Goal: Task Accomplishment & Management: Manage account settings

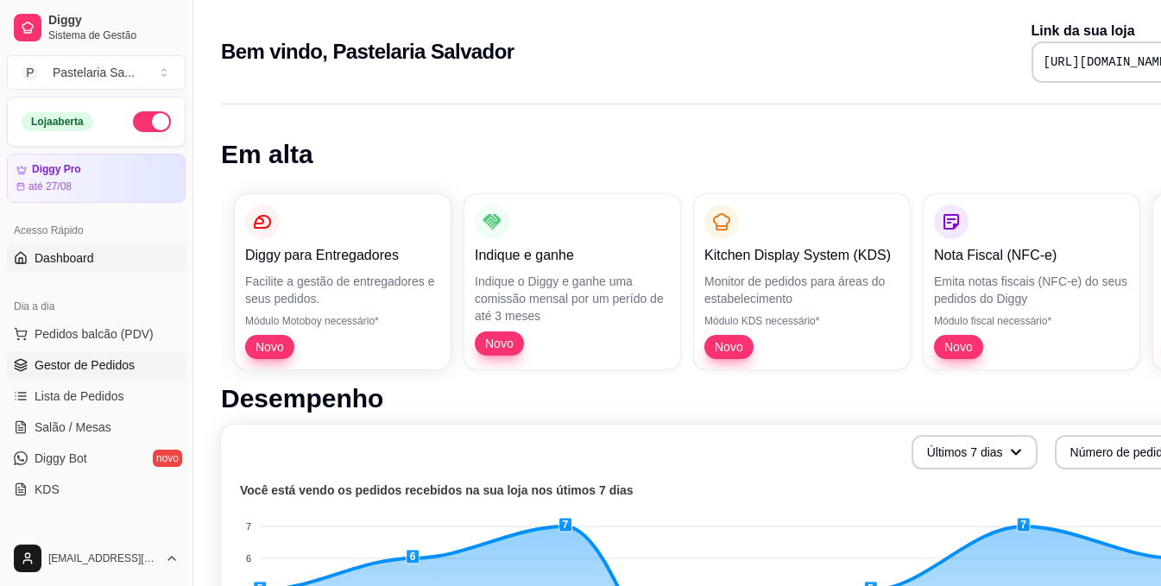
click at [123, 358] on span "Gestor de Pedidos" at bounding box center [85, 365] width 100 height 17
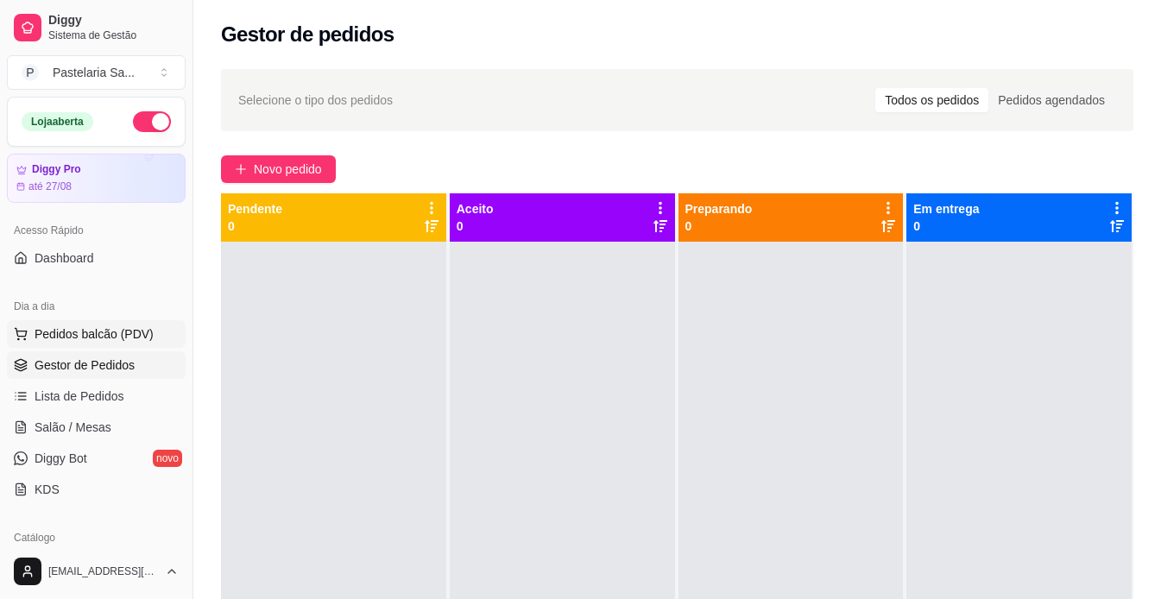
click at [146, 342] on span "Pedidos balcão (PDV)" at bounding box center [94, 334] width 119 height 17
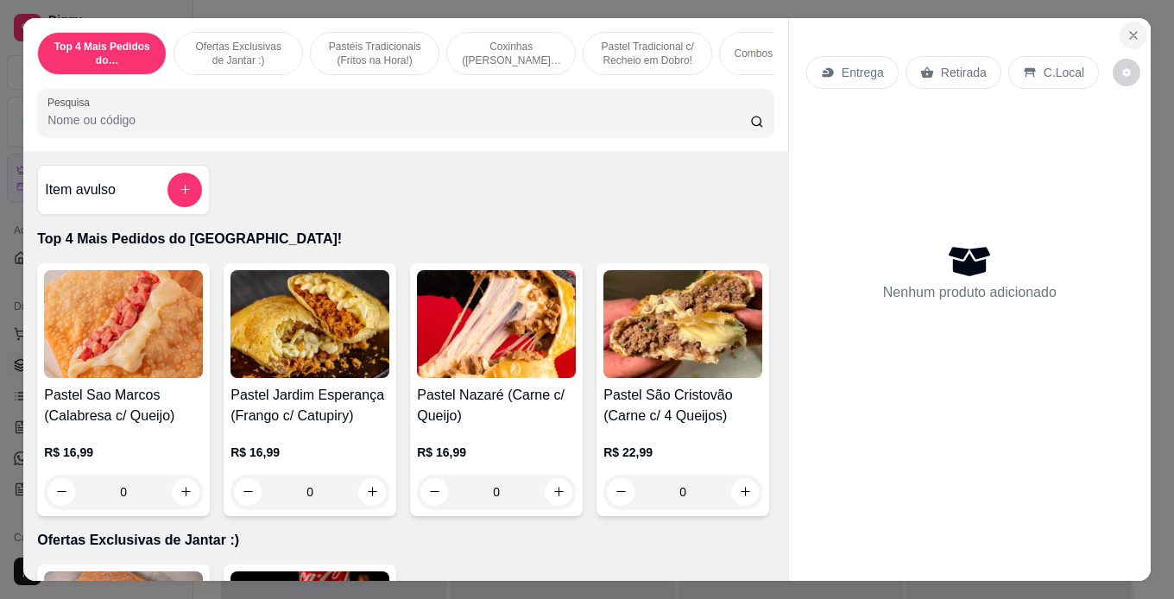
click at [1127, 28] on icon "Close" at bounding box center [1134, 35] width 14 height 14
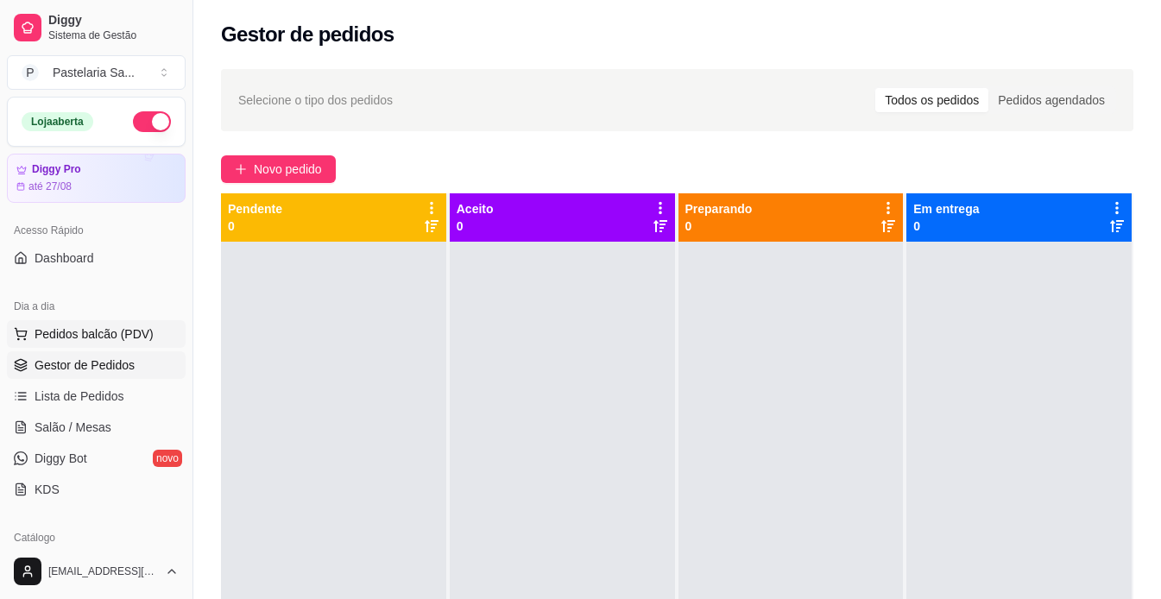
click at [88, 338] on span "Pedidos balcão (PDV)" at bounding box center [94, 334] width 119 height 17
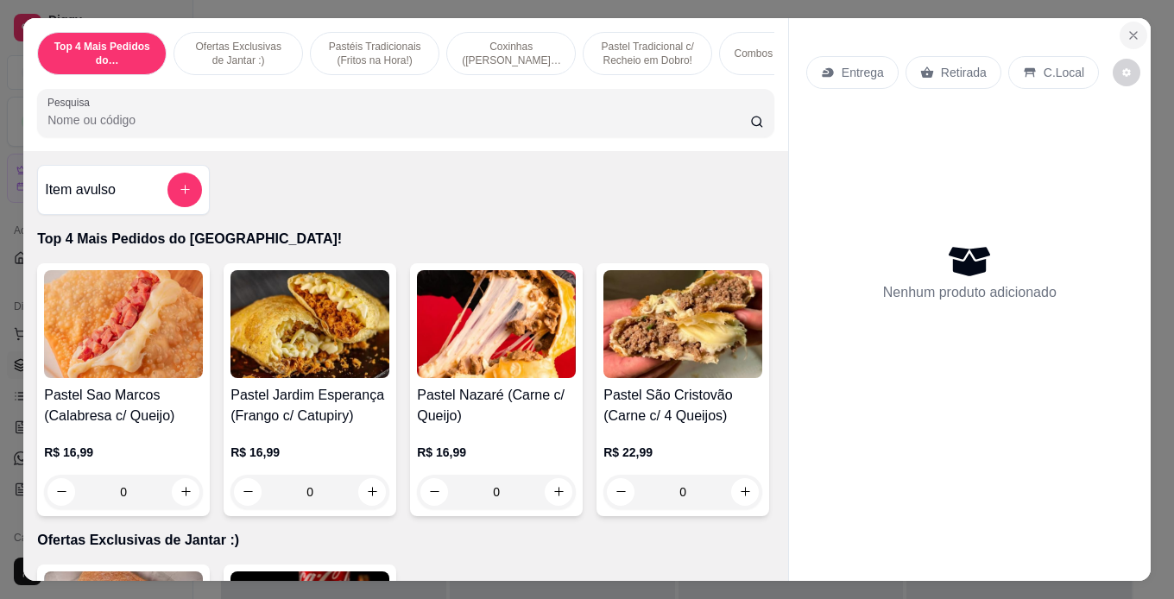
click at [1122, 22] on button "Close" at bounding box center [1134, 36] width 28 height 28
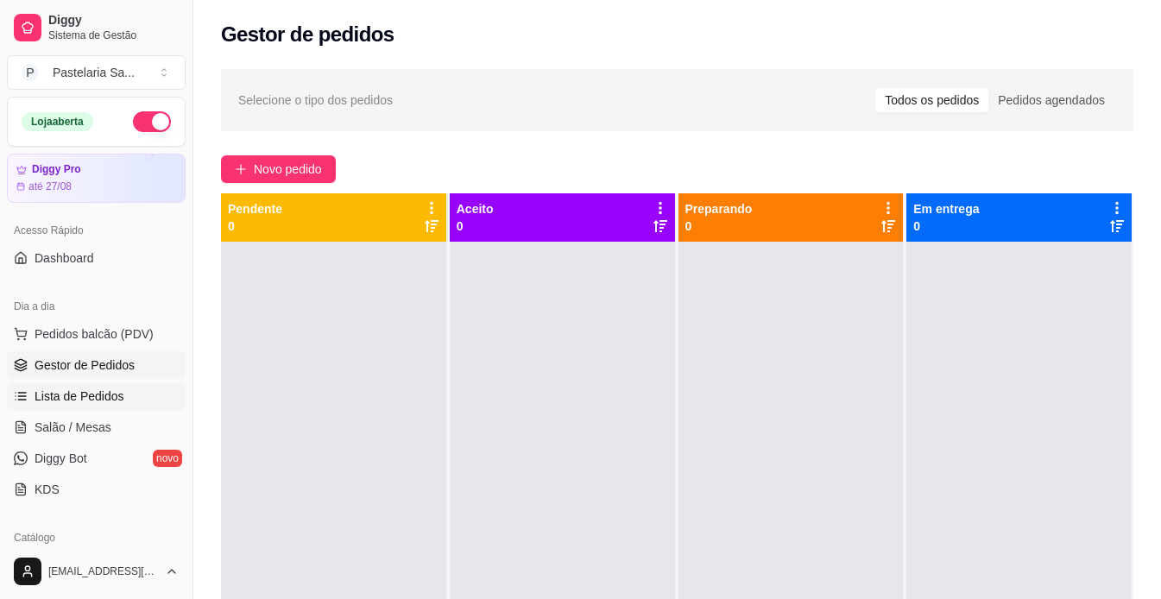
click at [121, 389] on link "Lista de Pedidos" at bounding box center [96, 397] width 179 height 28
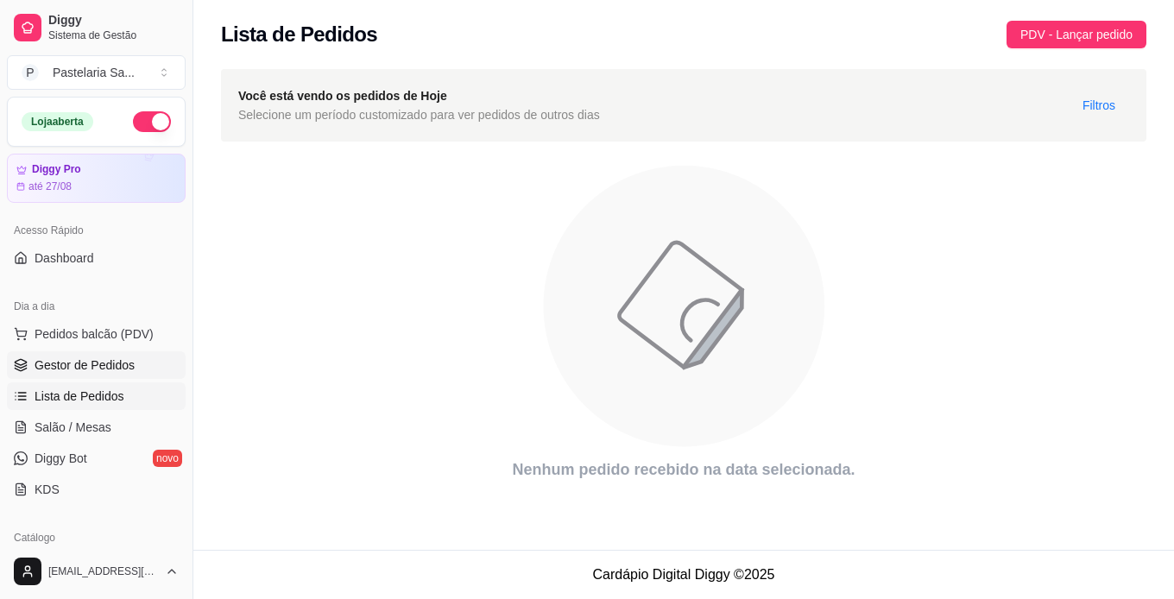
click at [101, 364] on span "Gestor de Pedidos" at bounding box center [85, 365] width 100 height 17
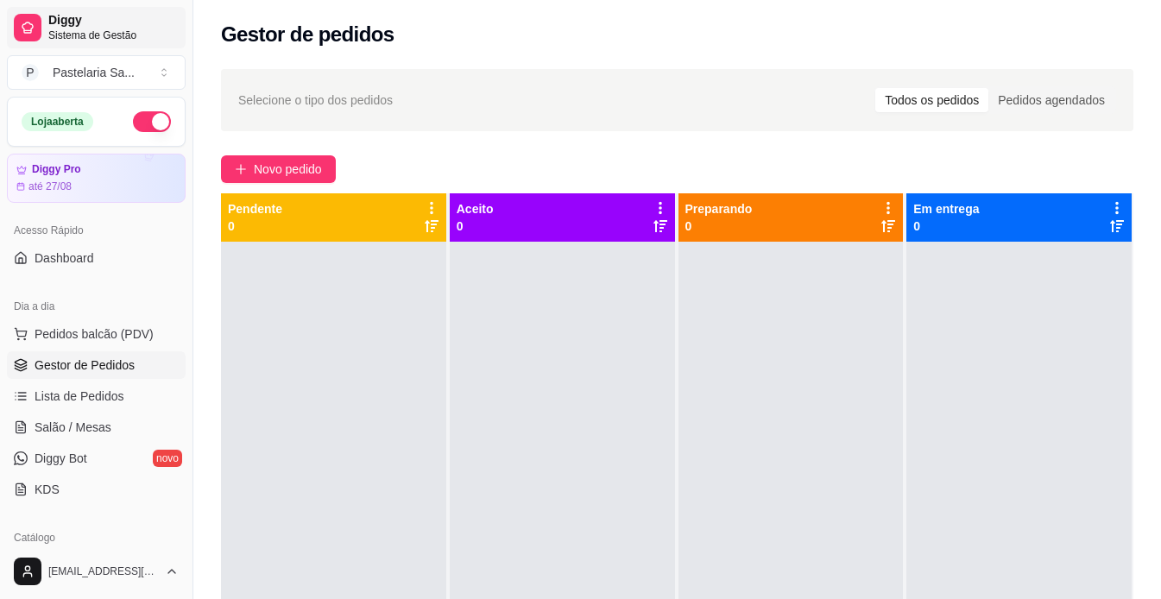
click at [106, 34] on span "Sistema de Gestão" at bounding box center [113, 35] width 130 height 14
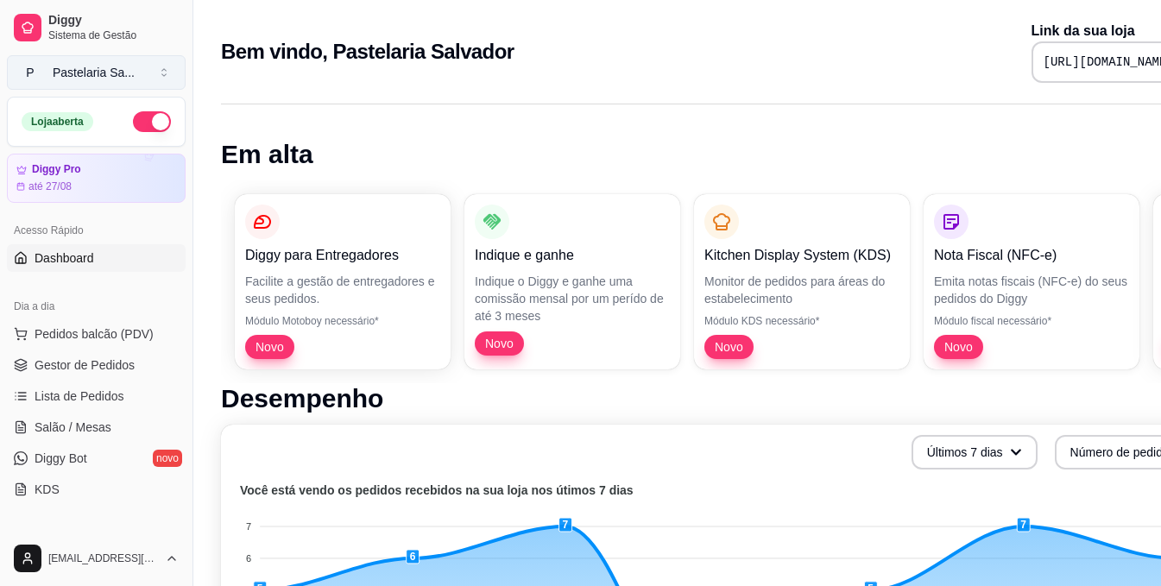
click at [151, 62] on button "P Pastelaria Sa ..." at bounding box center [96, 72] width 179 height 35
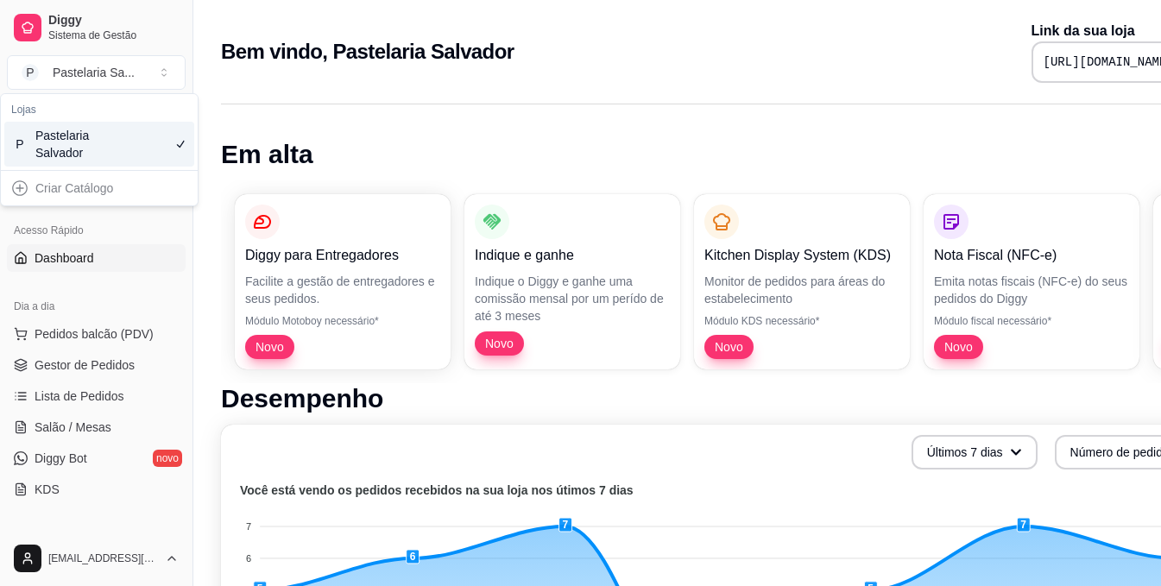
click at [165, 135] on div "P Pastelaria Salvador" at bounding box center [99, 144] width 190 height 45
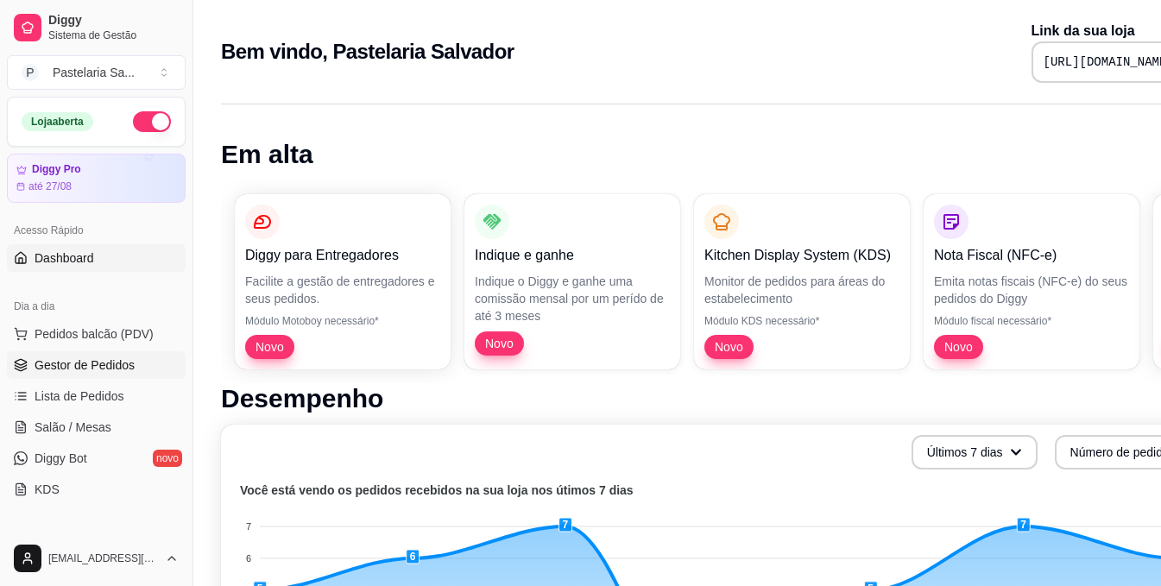
click at [84, 370] on span "Gestor de Pedidos" at bounding box center [85, 365] width 100 height 17
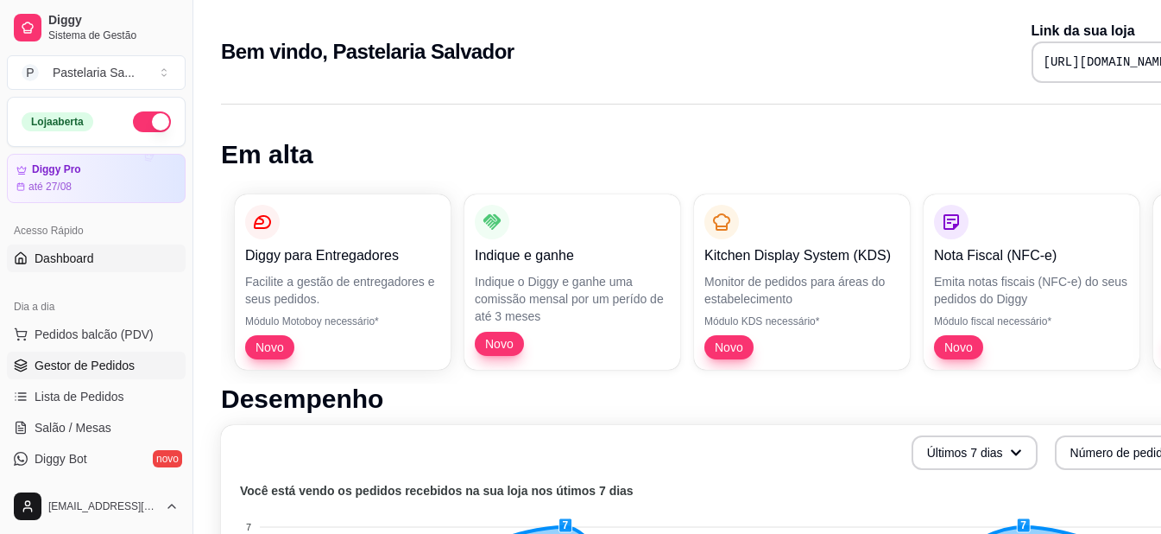
click at [100, 365] on span "Gestor de Pedidos" at bounding box center [85, 365] width 100 height 17
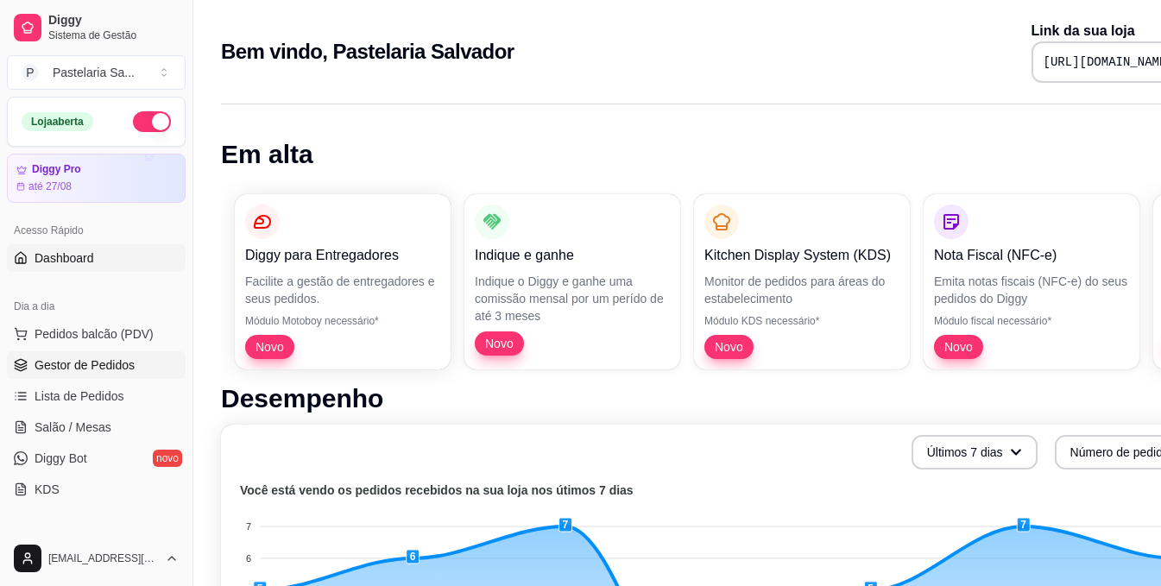
click at [82, 369] on span "Gestor de Pedidos" at bounding box center [85, 365] width 100 height 17
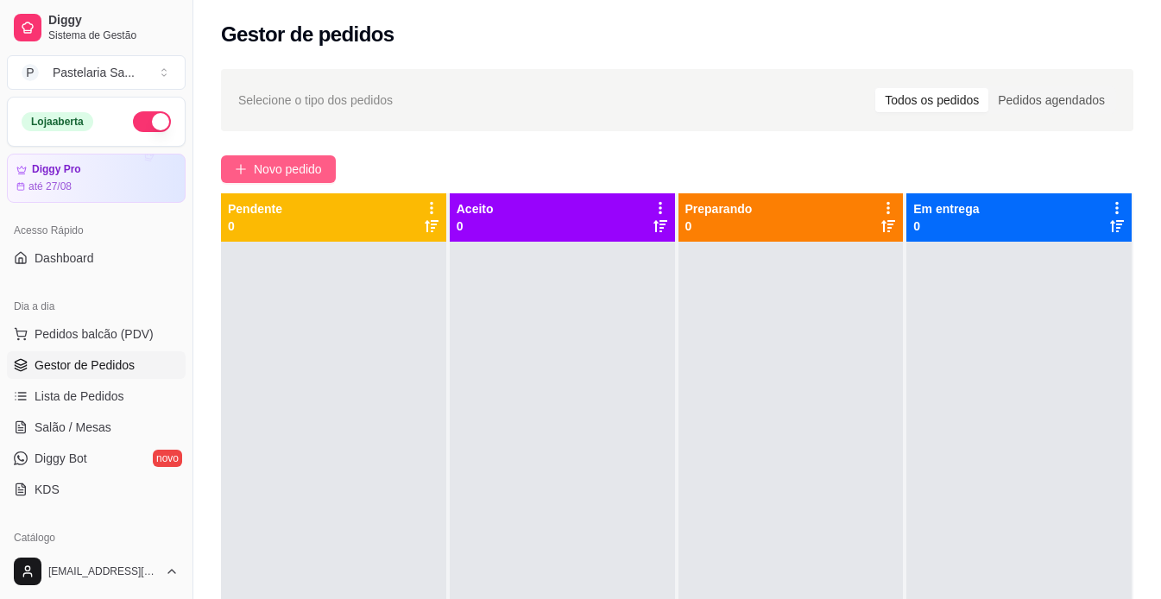
click at [306, 161] on span "Novo pedido" at bounding box center [288, 169] width 68 height 19
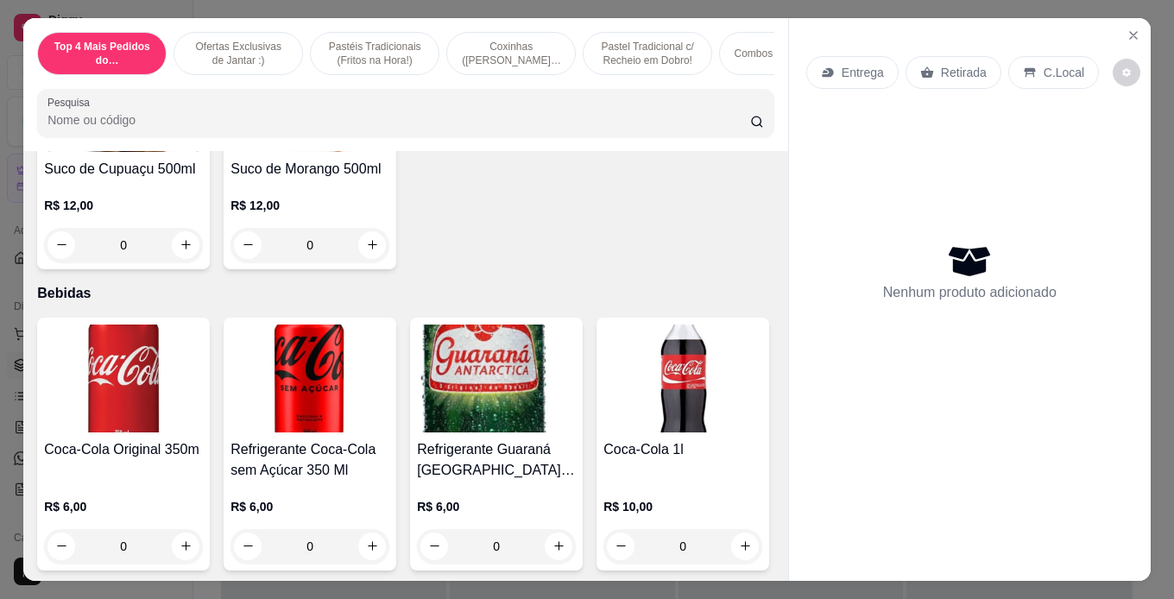
scroll to position [6217, 0]
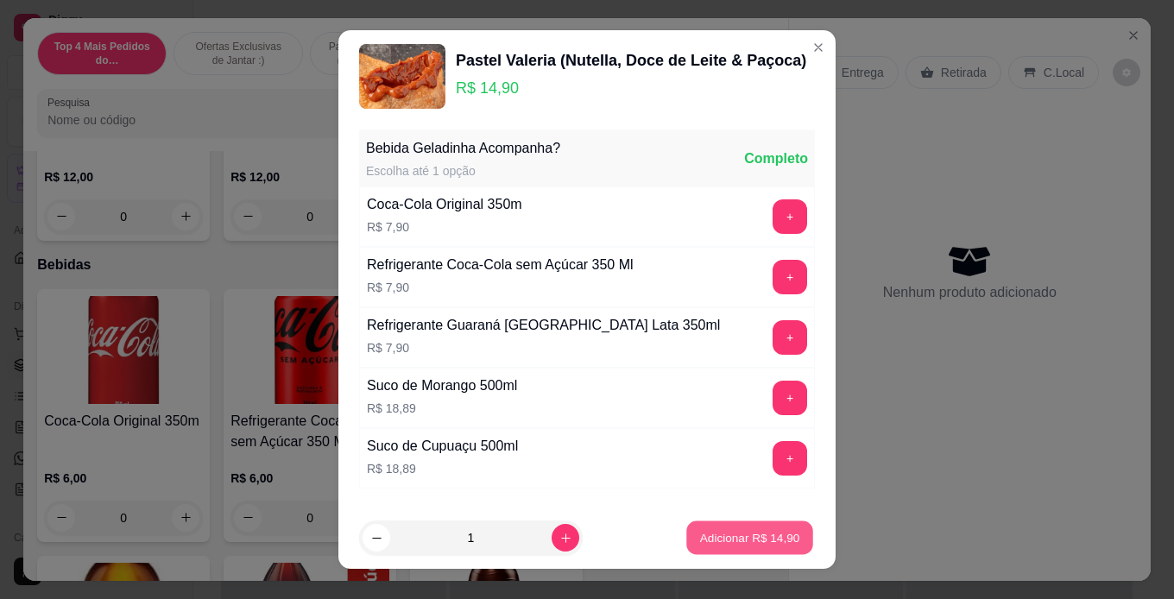
click at [743, 535] on p "Adicionar R$ 14,90" at bounding box center [750, 538] width 100 height 16
type input "1"
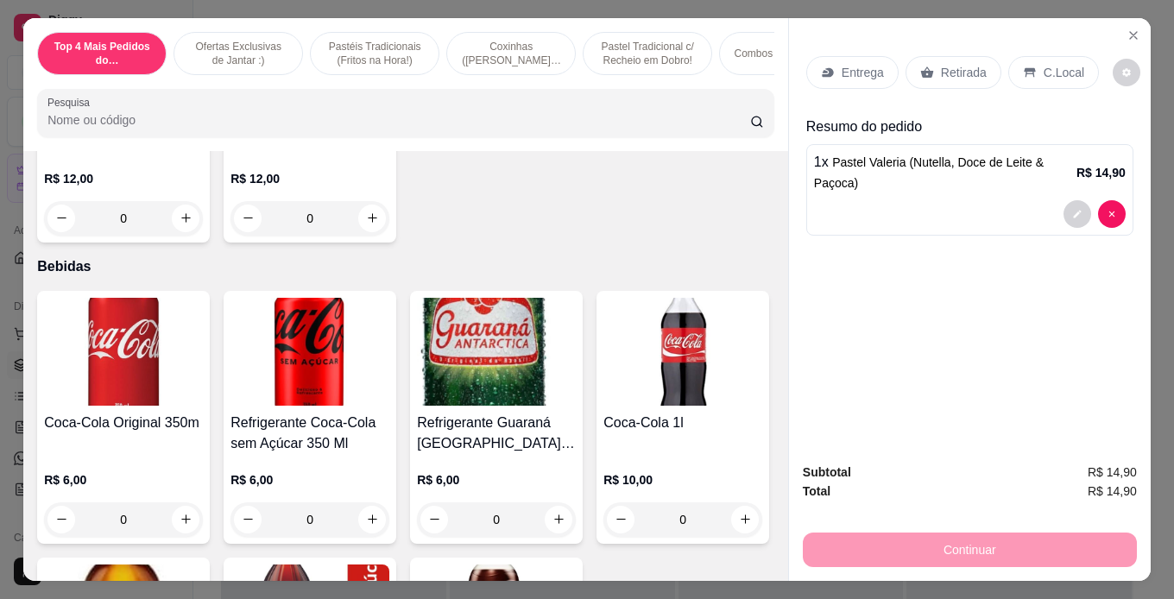
click at [926, 59] on div "Retirada" at bounding box center [954, 72] width 96 height 33
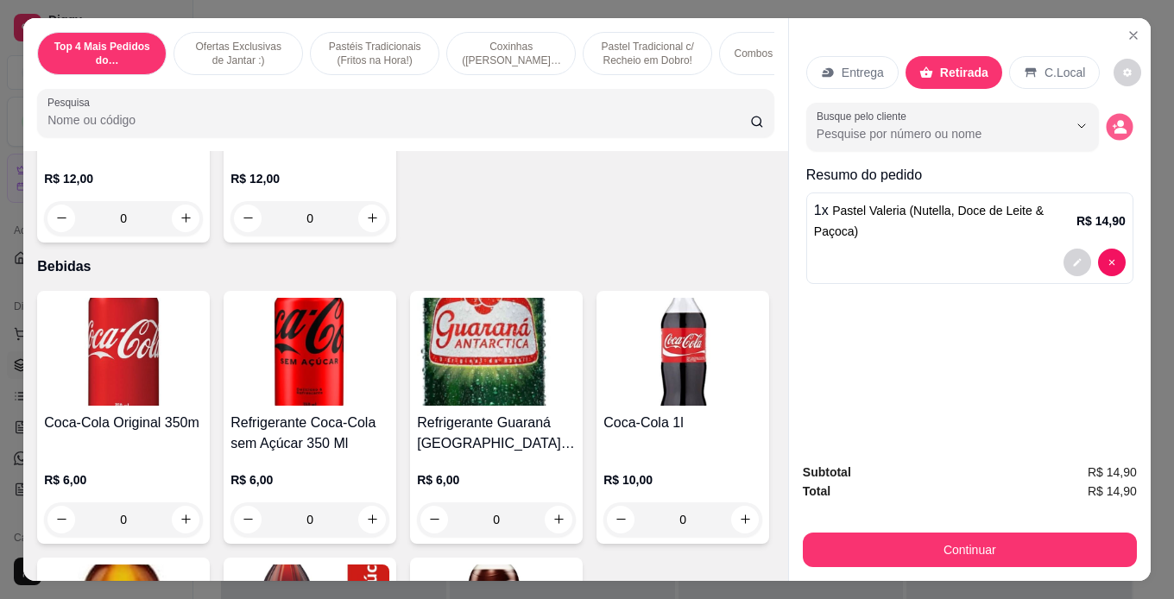
click at [1119, 122] on icon "decrease-product-quantity" at bounding box center [1119, 126] width 15 height 15
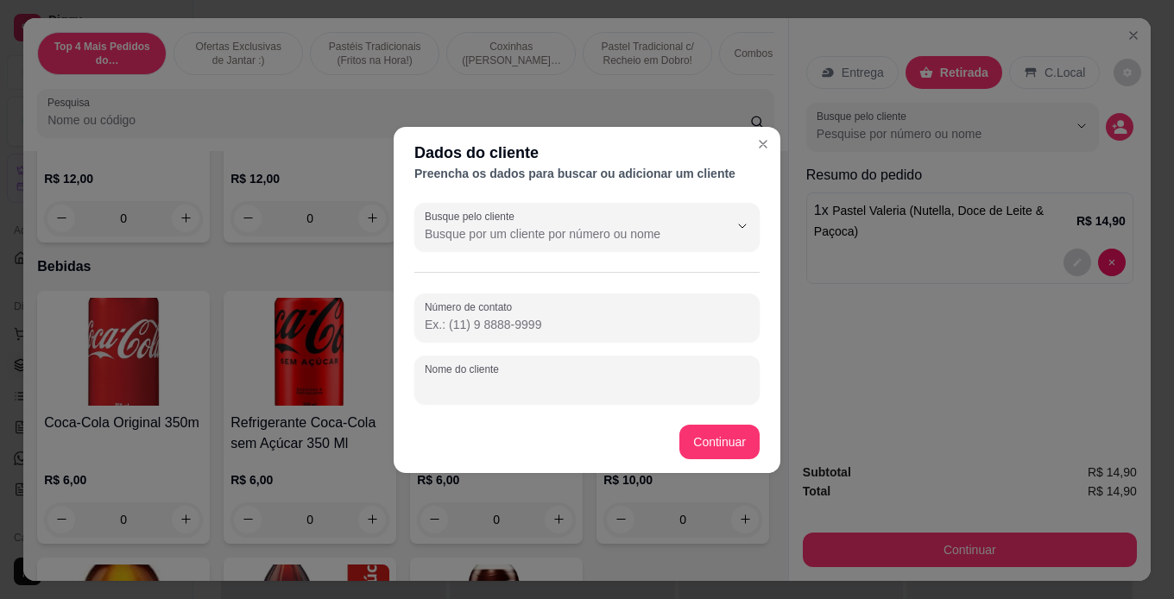
click at [640, 390] on input "Nome do cliente" at bounding box center [587, 386] width 325 height 17
type input "alberto"
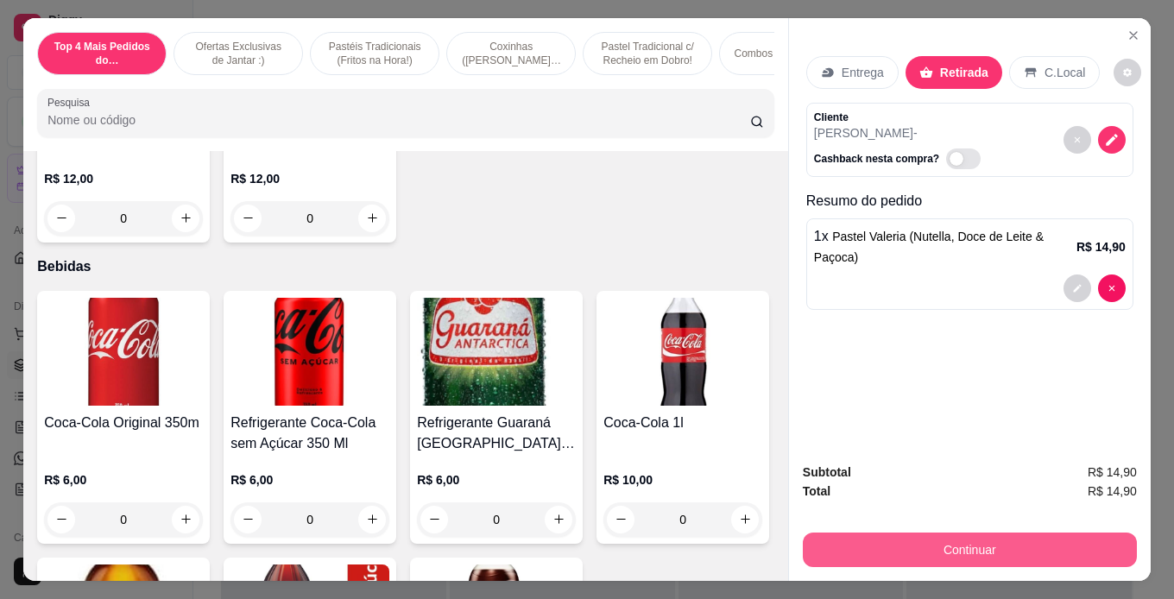
click at [1019, 534] on button "Continuar" at bounding box center [970, 550] width 334 height 35
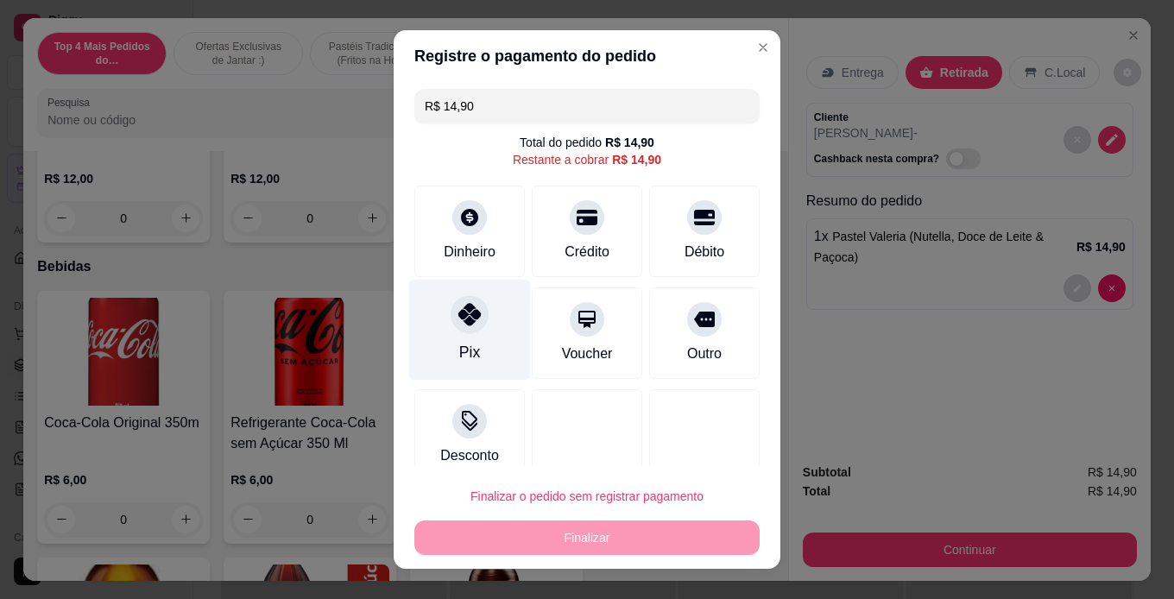
click at [459, 362] on div "Pix" at bounding box center [469, 352] width 21 height 22
type input "R$ 0,00"
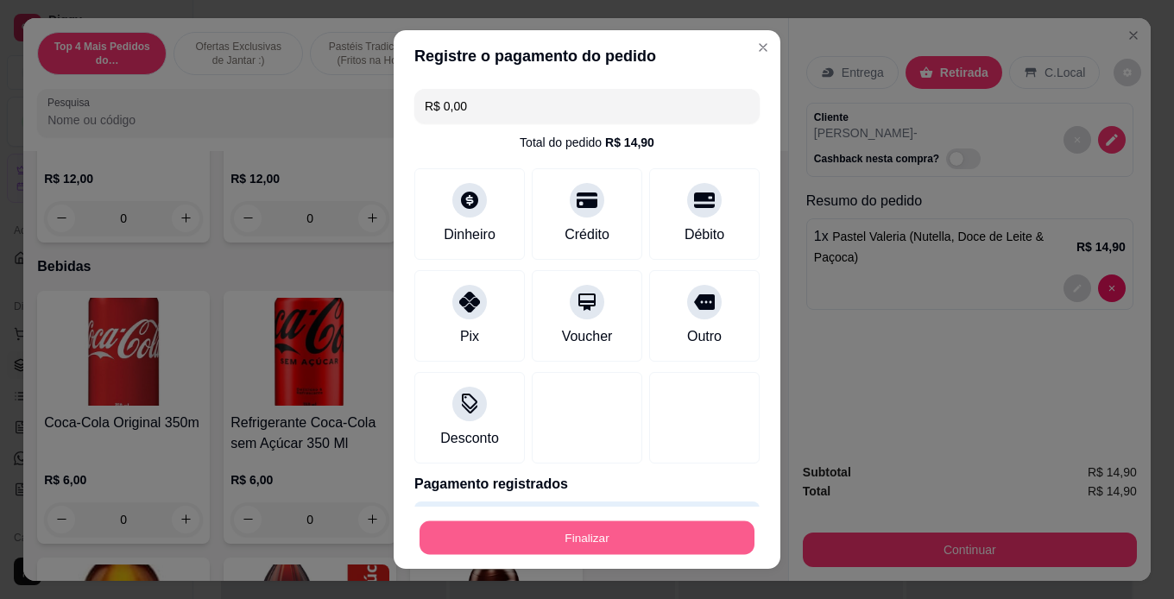
click at [645, 539] on button "Finalizar" at bounding box center [587, 539] width 335 height 34
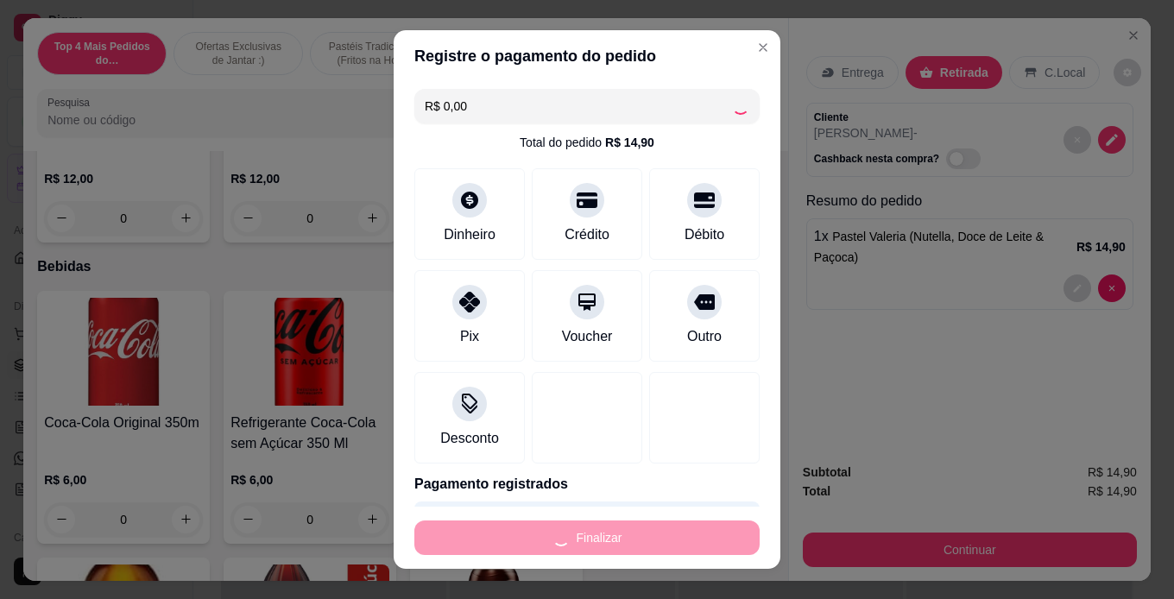
type input "0"
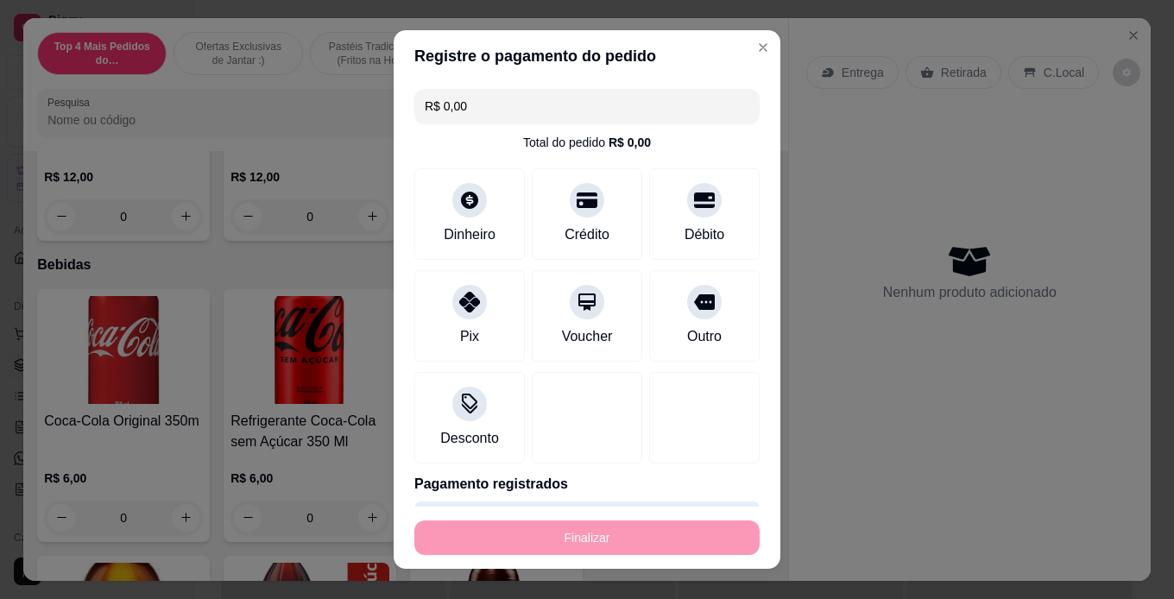
type input "-R$ 14,90"
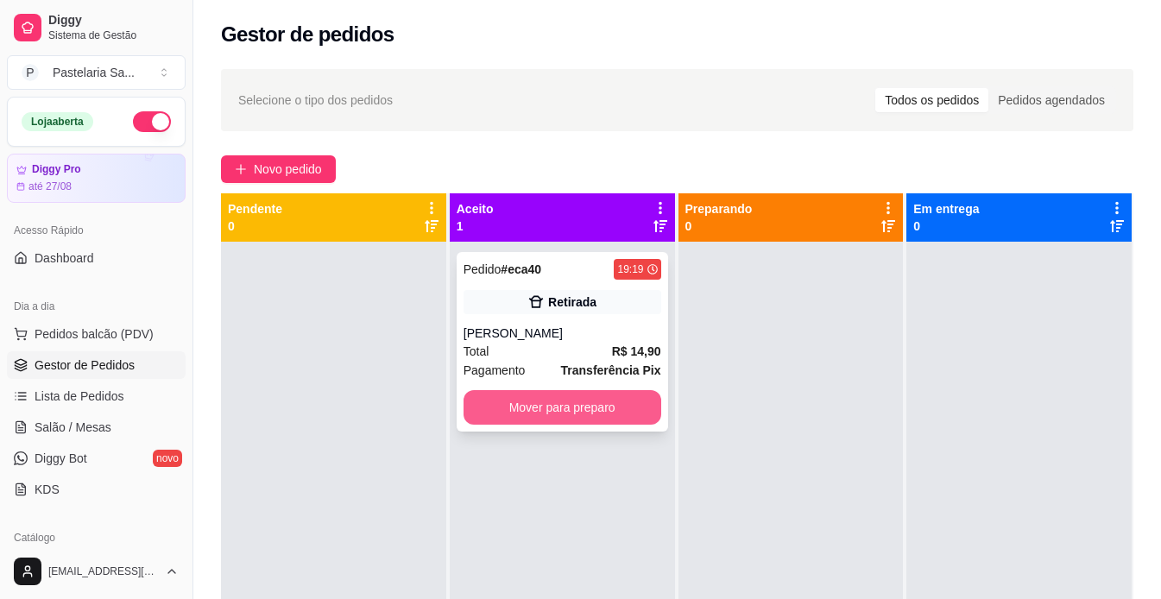
click at [549, 407] on button "Mover para preparo" at bounding box center [563, 407] width 198 height 35
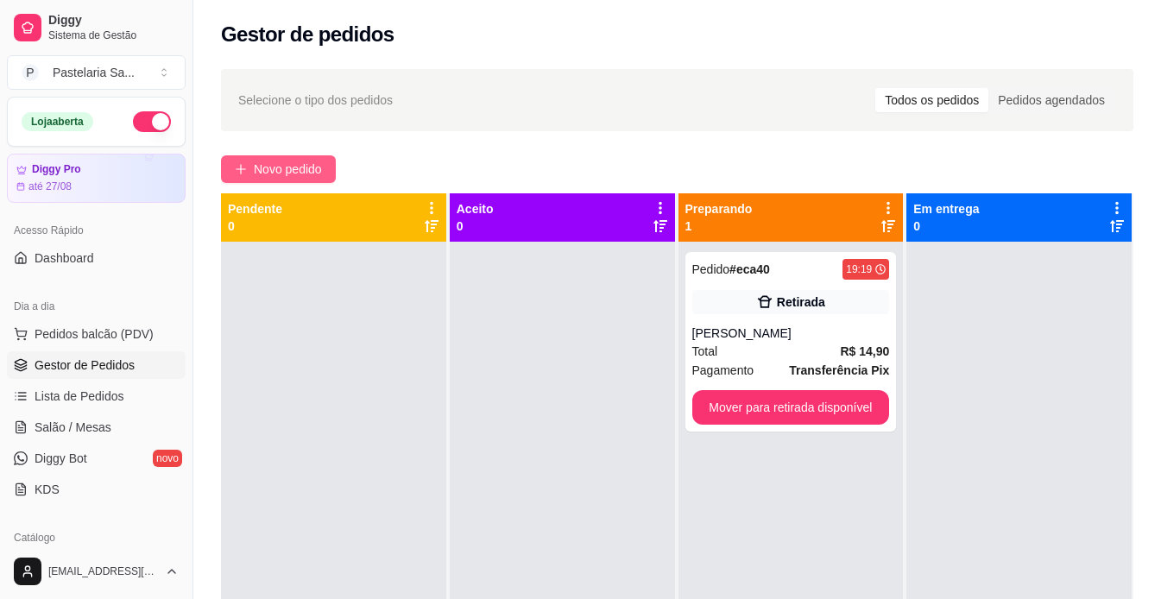
click at [268, 157] on button "Novo pedido" at bounding box center [278, 169] width 115 height 28
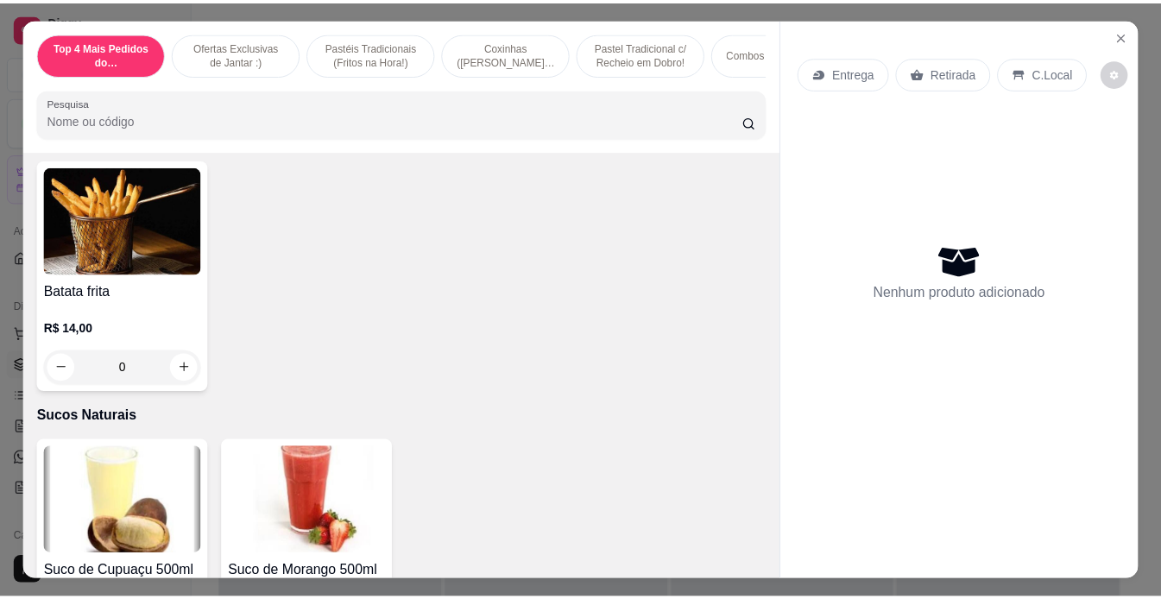
scroll to position [6217, 0]
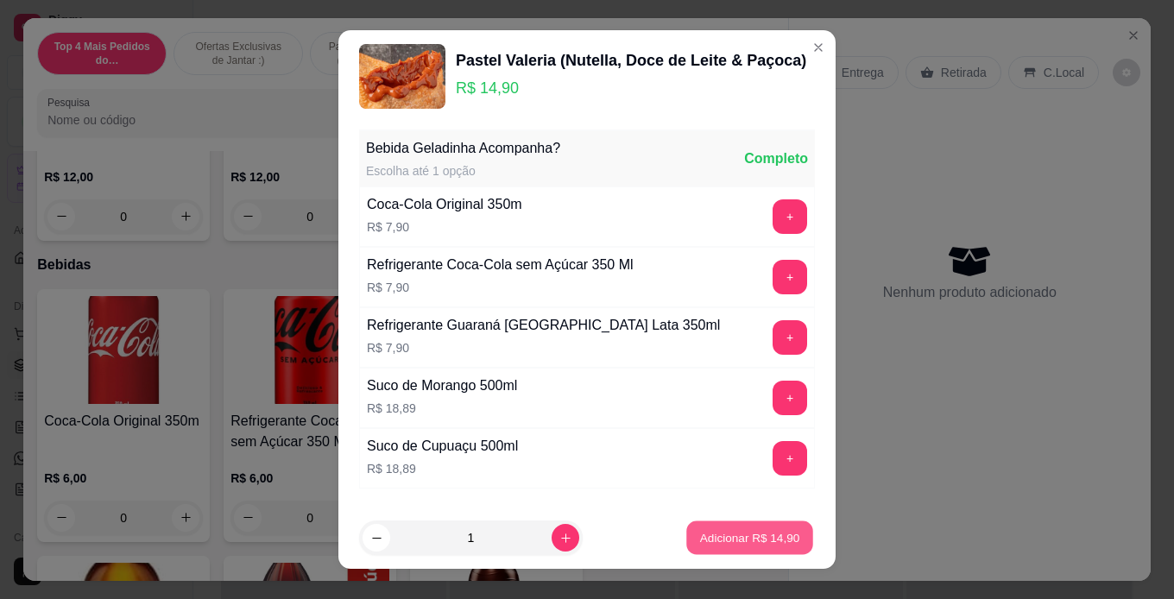
click at [751, 546] on p "Adicionar R$ 14,90" at bounding box center [750, 538] width 100 height 16
type input "1"
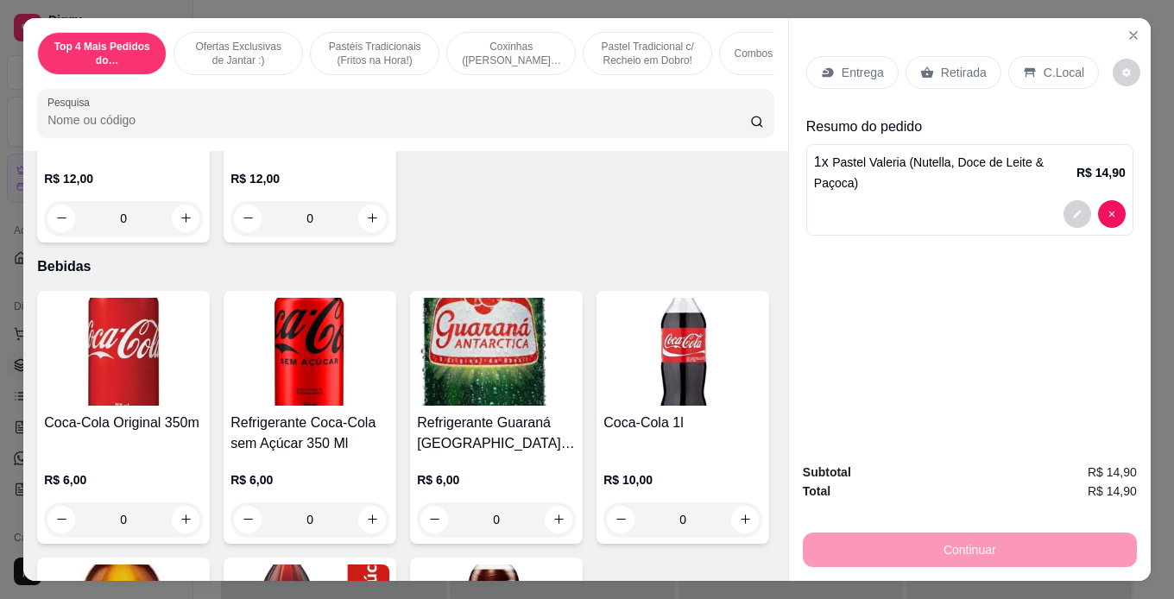
click at [921, 66] on icon at bounding box center [927, 71] width 13 height 11
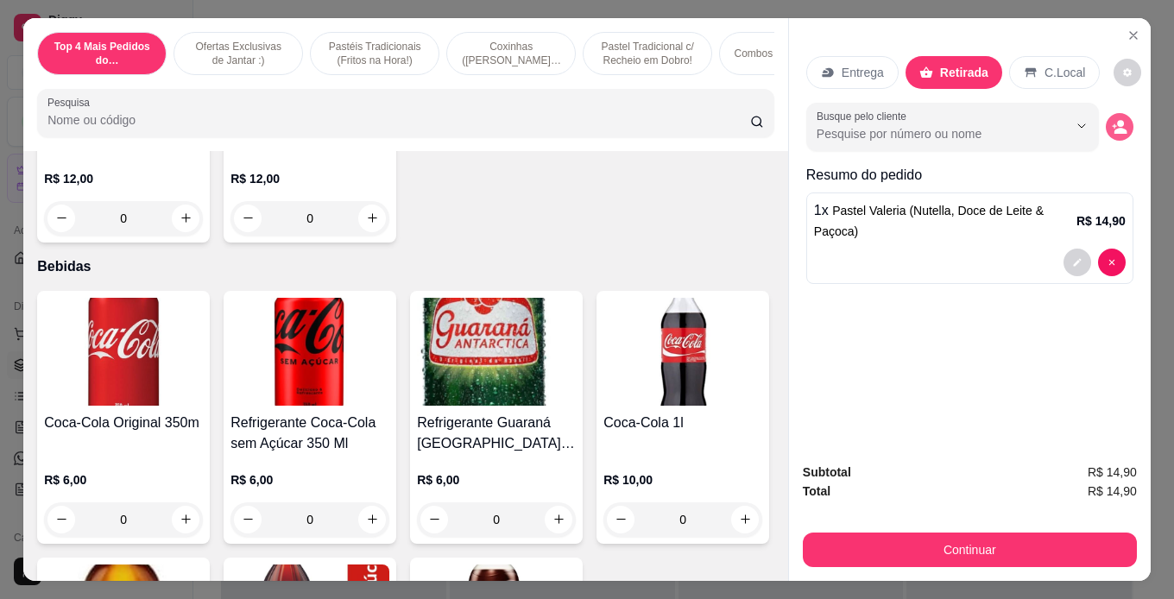
click at [1115, 128] on icon "decrease-product-quantity" at bounding box center [1121, 131] width 13 height 6
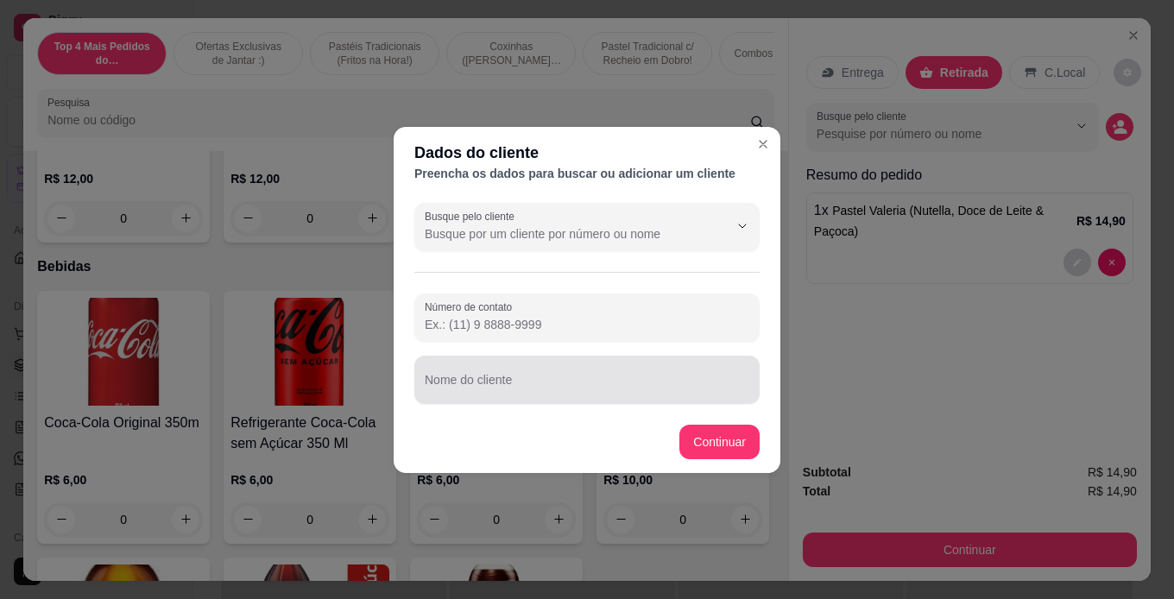
click at [618, 383] on input "Nome do cliente" at bounding box center [587, 386] width 325 height 17
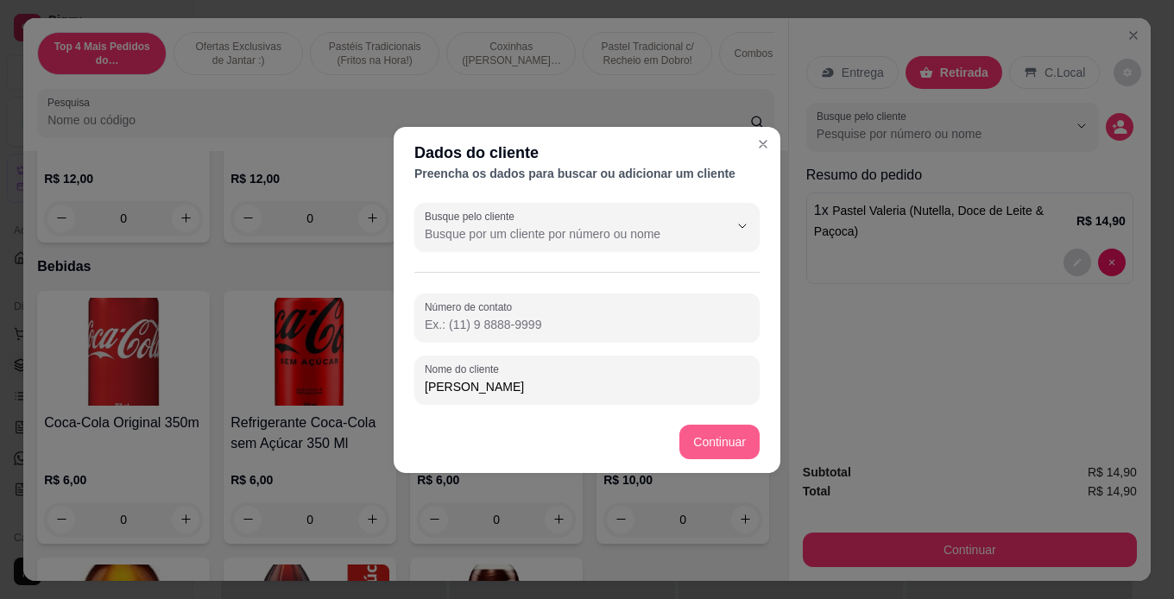
type input "alan"
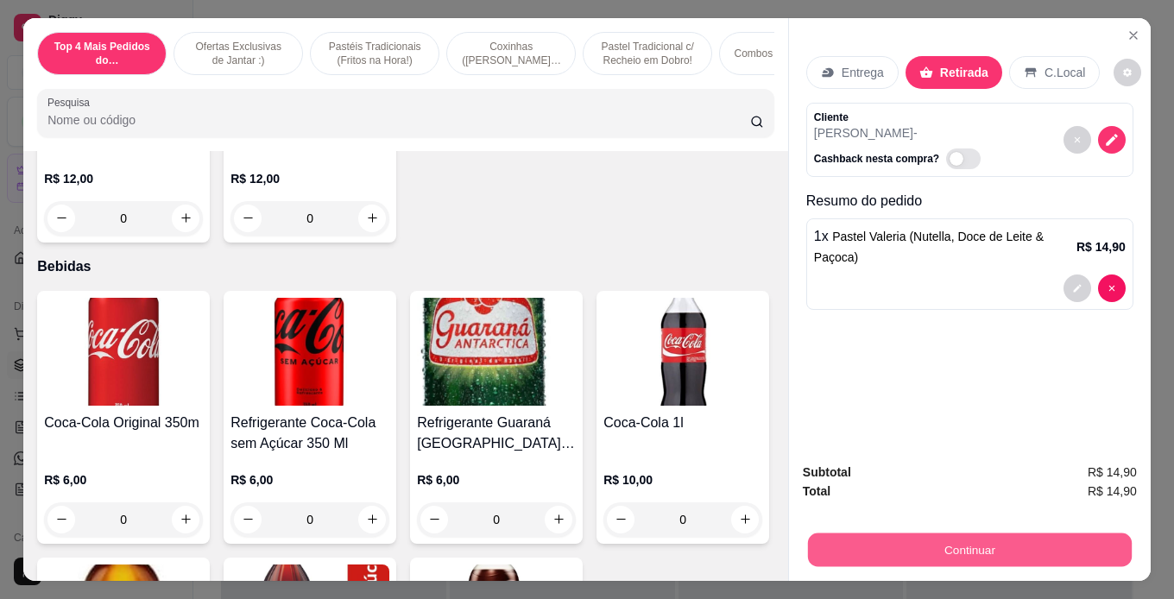
click at [1032, 556] on button "Continuar" at bounding box center [970, 551] width 324 height 34
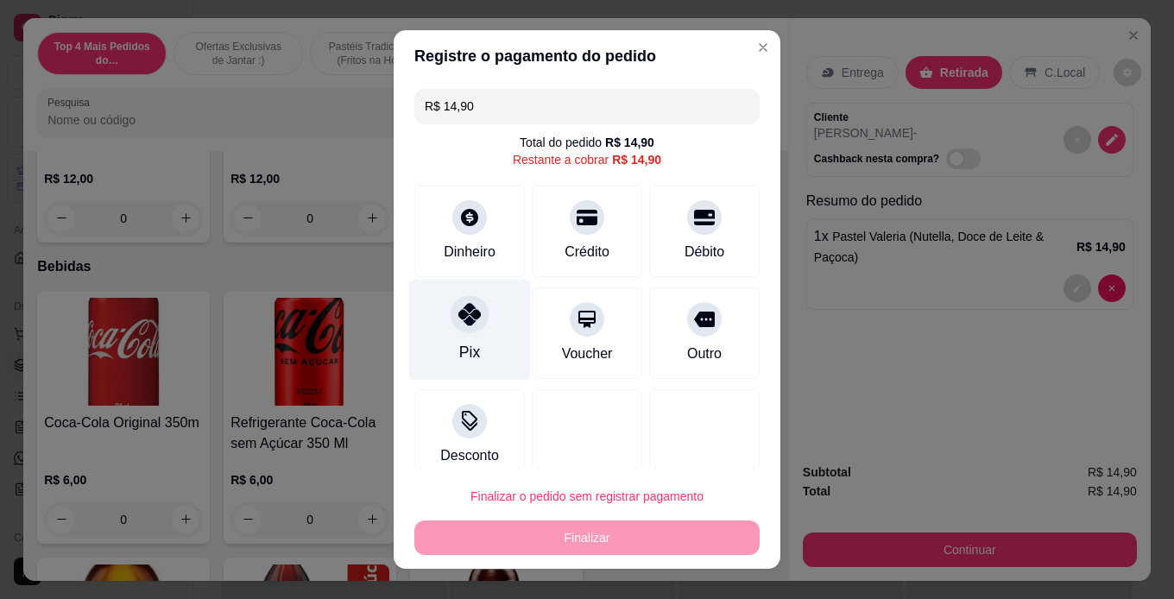
click at [471, 327] on div at bounding box center [470, 314] width 38 height 38
type input "R$ 0,00"
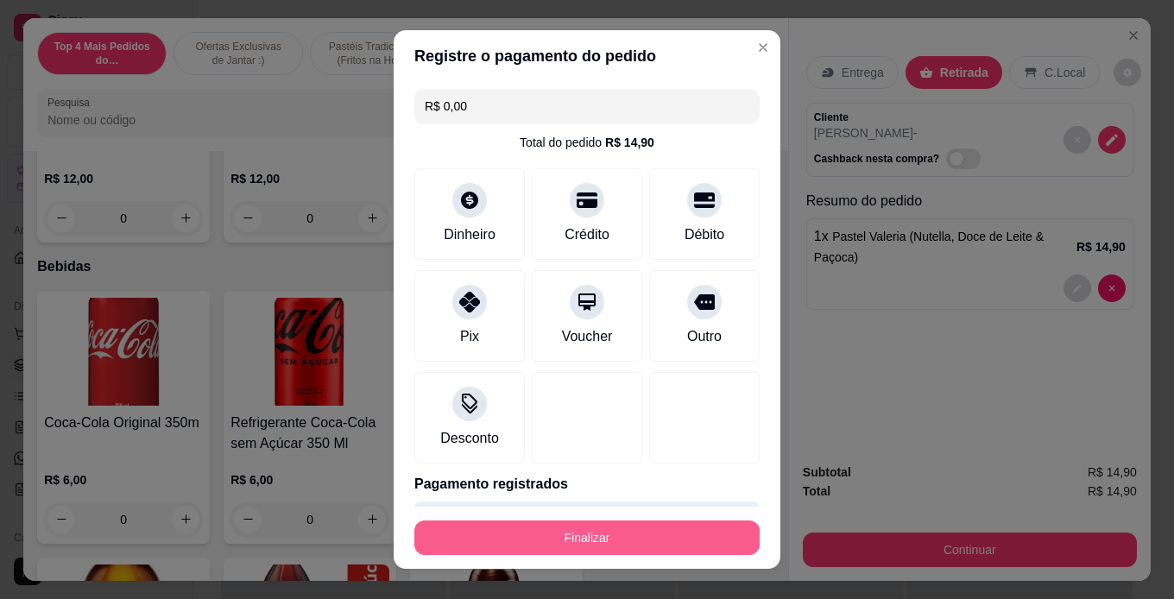
click at [556, 538] on button "Finalizar" at bounding box center [586, 538] width 345 height 35
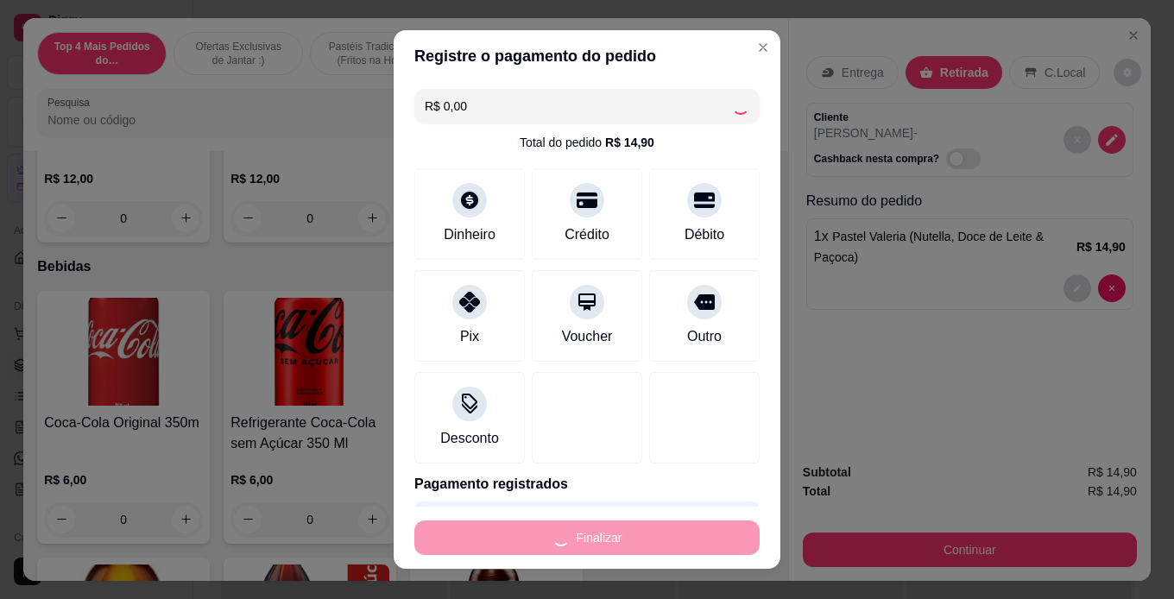
type input "0"
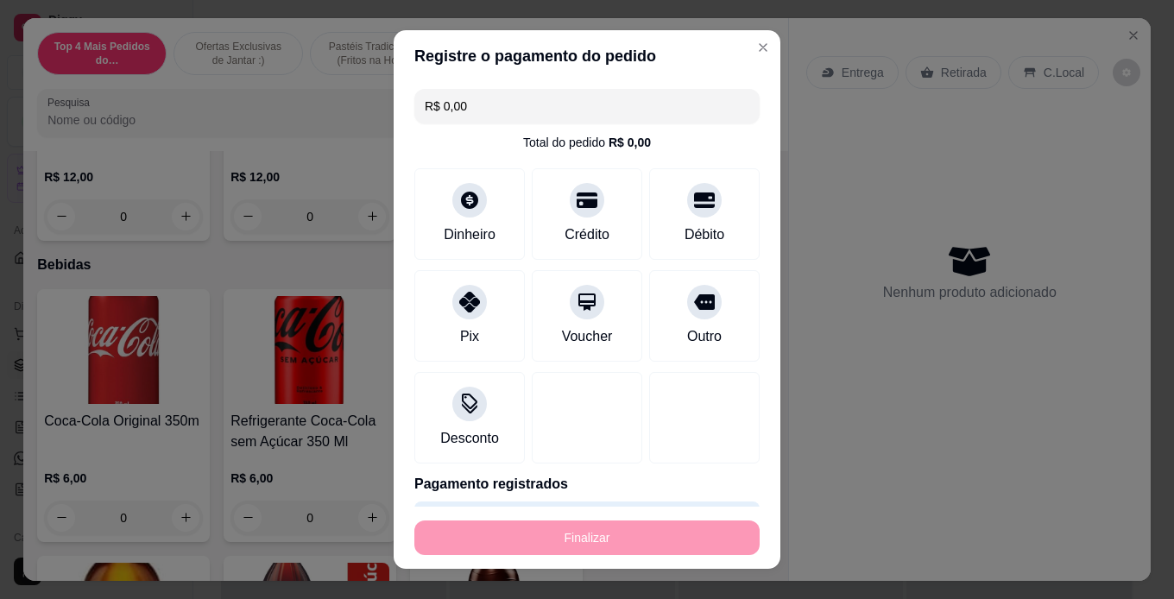
type input "-R$ 14,90"
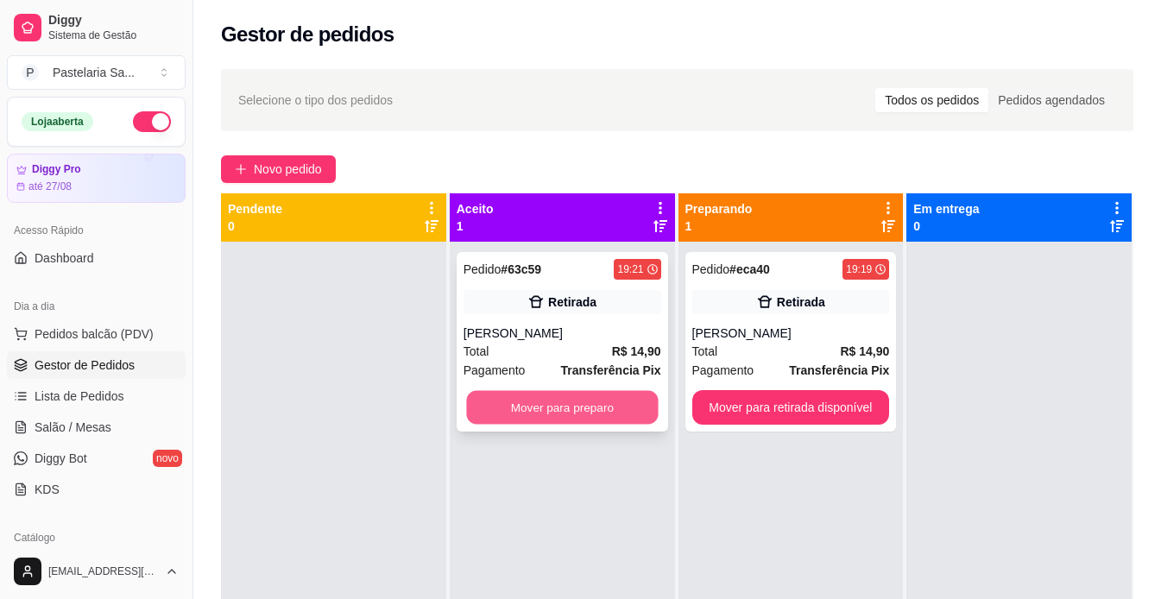
click at [610, 395] on button "Mover para preparo" at bounding box center [562, 408] width 192 height 34
